Goal: Information Seeking & Learning: Learn about a topic

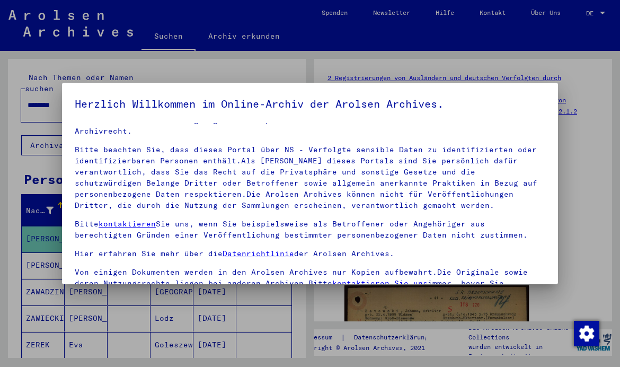
scroll to position [27, 0]
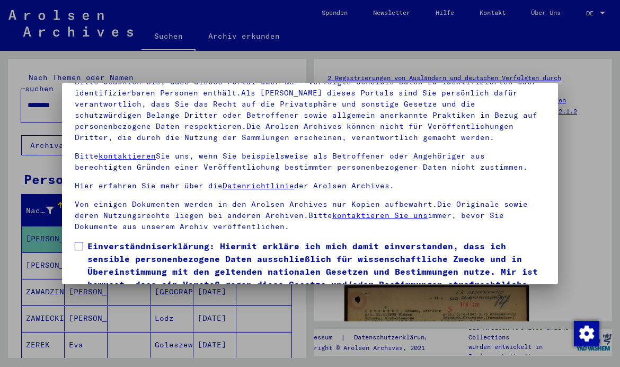
click at [80, 242] on span at bounding box center [79, 246] width 8 height 8
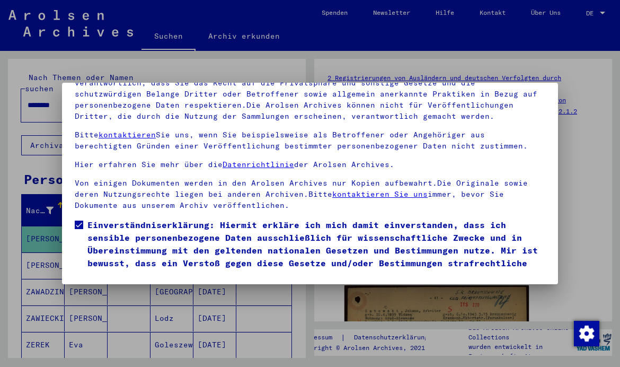
scroll to position [114, 0]
click at [134, 287] on button "Ich stimme zu" at bounding box center [115, 297] width 80 height 20
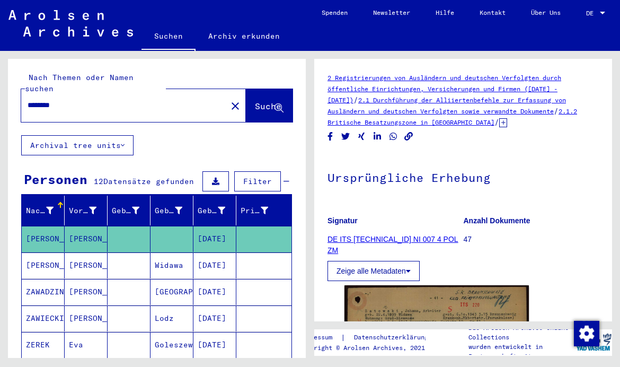
click at [165, 100] on input "********" at bounding box center [124, 105] width 193 height 11
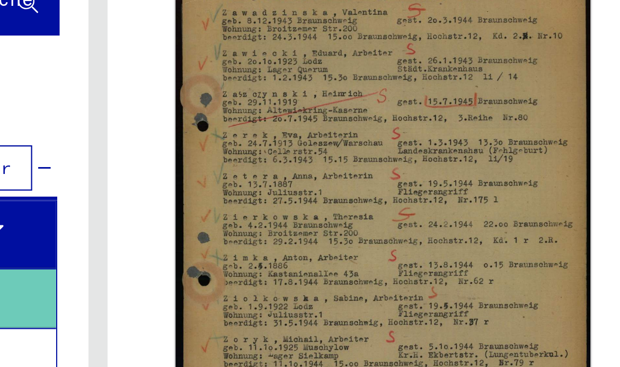
scroll to position [217, 0]
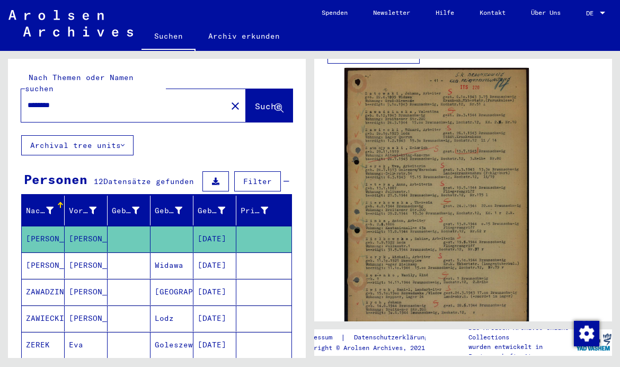
click at [186, 106] on div "******** close" at bounding box center [133, 105] width 225 height 33
click at [146, 252] on mat-cell at bounding box center [129, 265] width 43 height 26
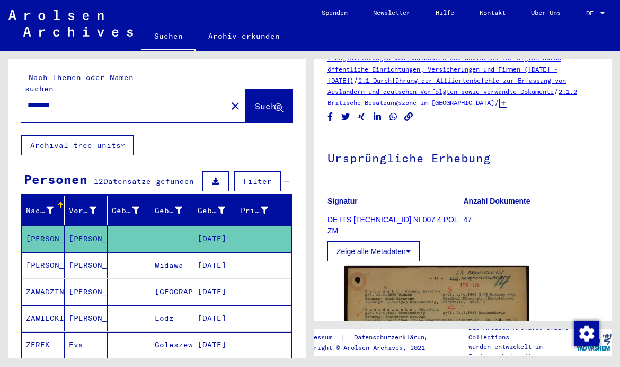
scroll to position [22, 0]
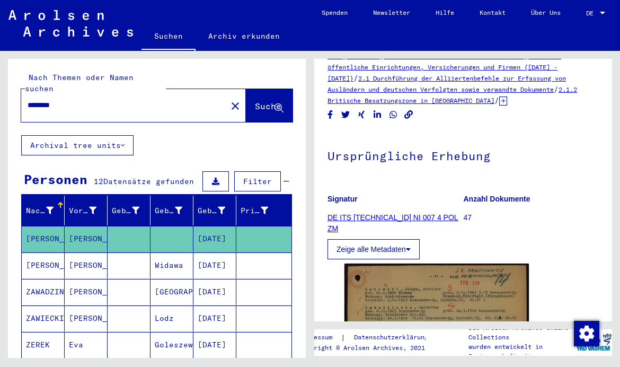
click at [420, 219] on link "DE ITS [TECHNICAL_ID] NI 007 4 POL ZM" at bounding box center [393, 223] width 131 height 20
click at [414, 215] on link "DE ITS [TECHNICAL_ID] NI 007 4 POL ZM" at bounding box center [393, 223] width 131 height 20
click at [405, 243] on button "Zeige alle Metadaten" at bounding box center [374, 249] width 92 height 20
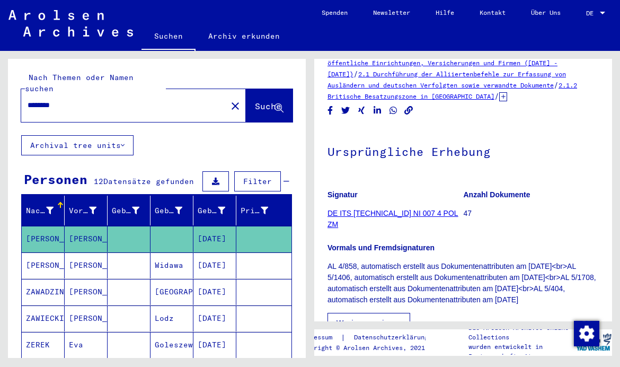
scroll to position [31, 0]
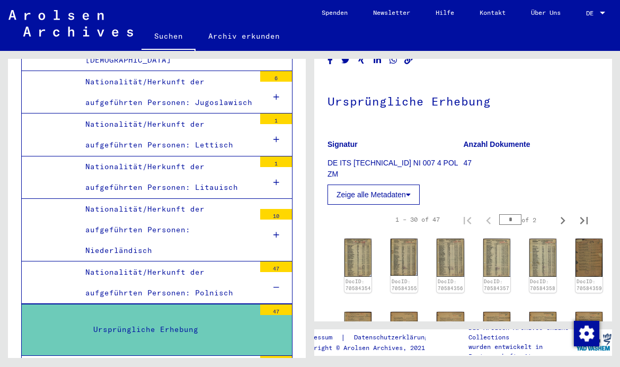
scroll to position [109, 0]
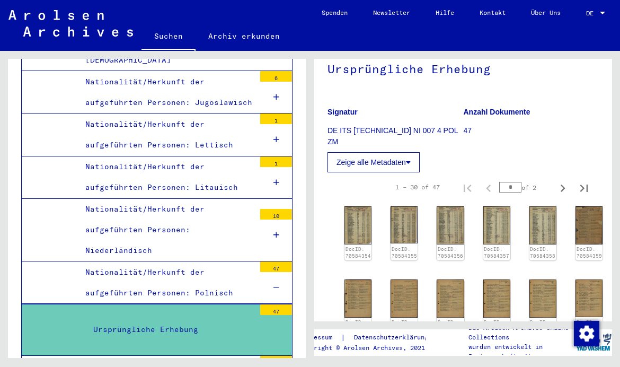
click at [367, 230] on img at bounding box center [358, 225] width 27 height 38
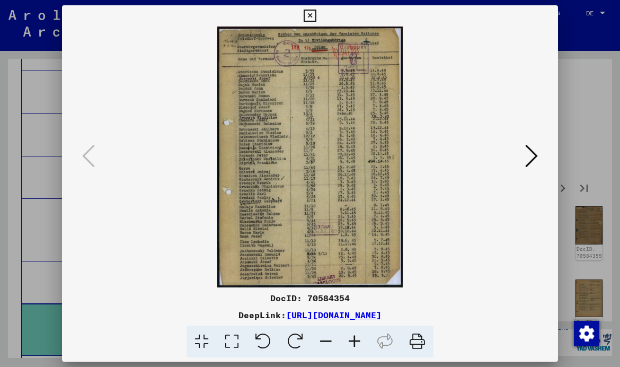
click at [526, 152] on icon at bounding box center [531, 155] width 13 height 25
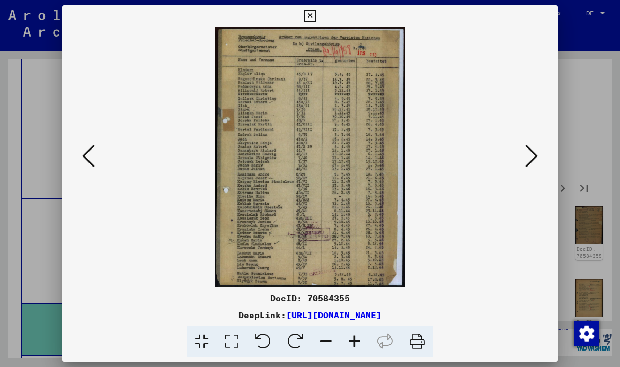
click at [526, 158] on icon at bounding box center [531, 155] width 13 height 25
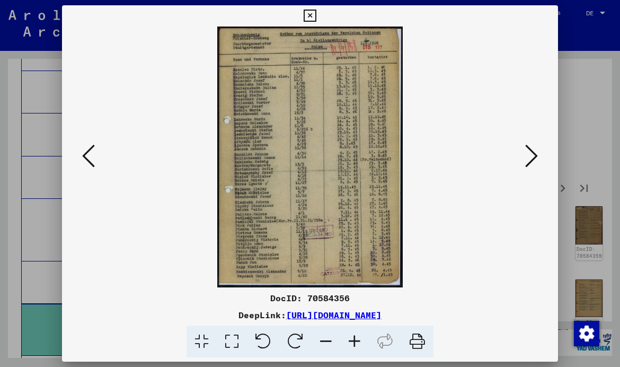
click at [526, 161] on icon at bounding box center [531, 155] width 13 height 25
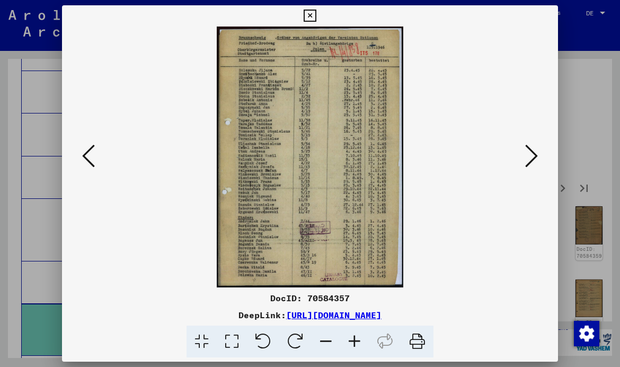
click at [529, 157] on icon at bounding box center [531, 155] width 13 height 25
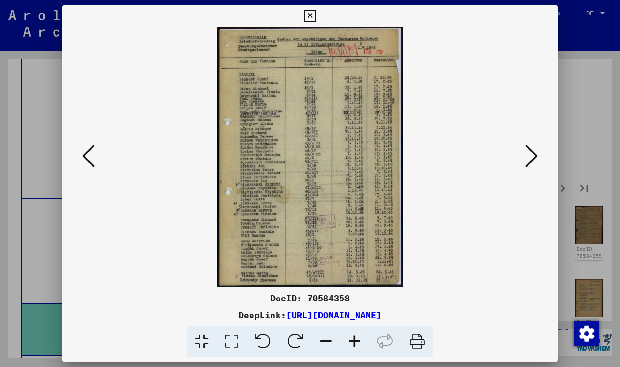
click at [527, 160] on icon at bounding box center [531, 155] width 13 height 25
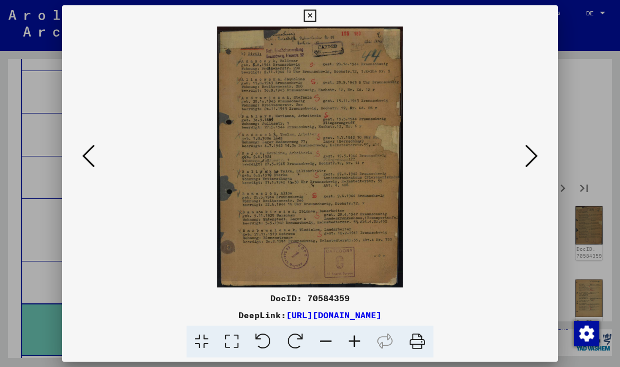
click at [525, 161] on button at bounding box center [531, 157] width 19 height 30
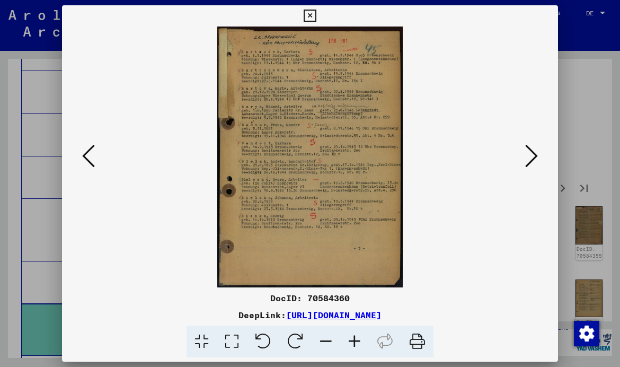
click at [95, 143] on button at bounding box center [88, 157] width 19 height 30
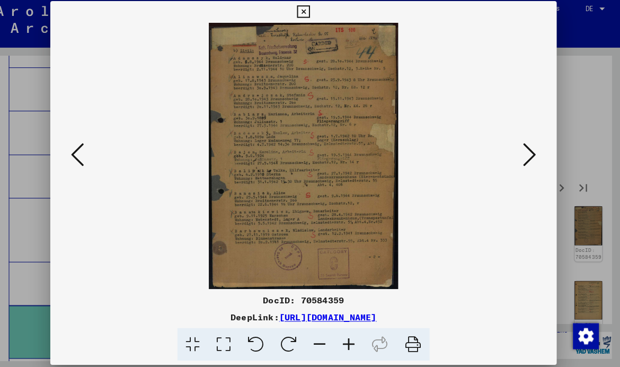
scroll to position [0, 0]
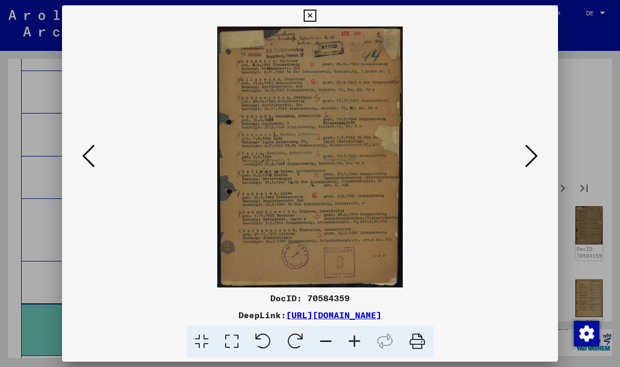
click at [525, 170] on button at bounding box center [531, 157] width 19 height 30
